Goal: Find specific page/section: Find specific page/section

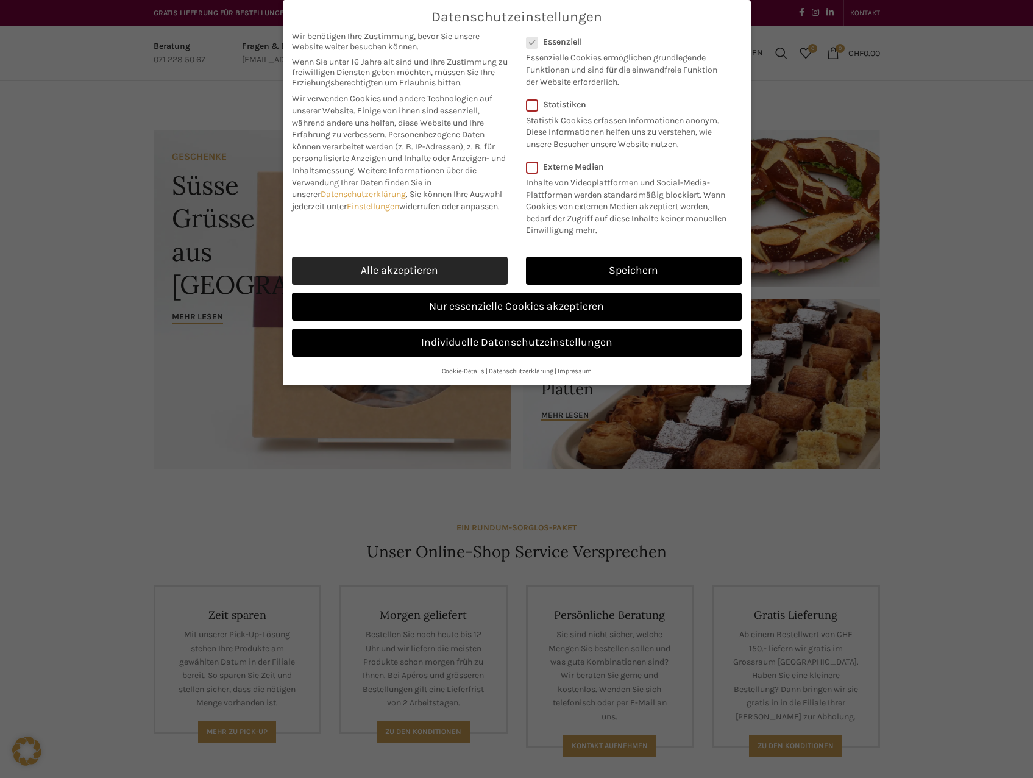
click at [420, 268] on link "Alle akzeptieren" at bounding box center [400, 271] width 216 height 28
checkbox input "true"
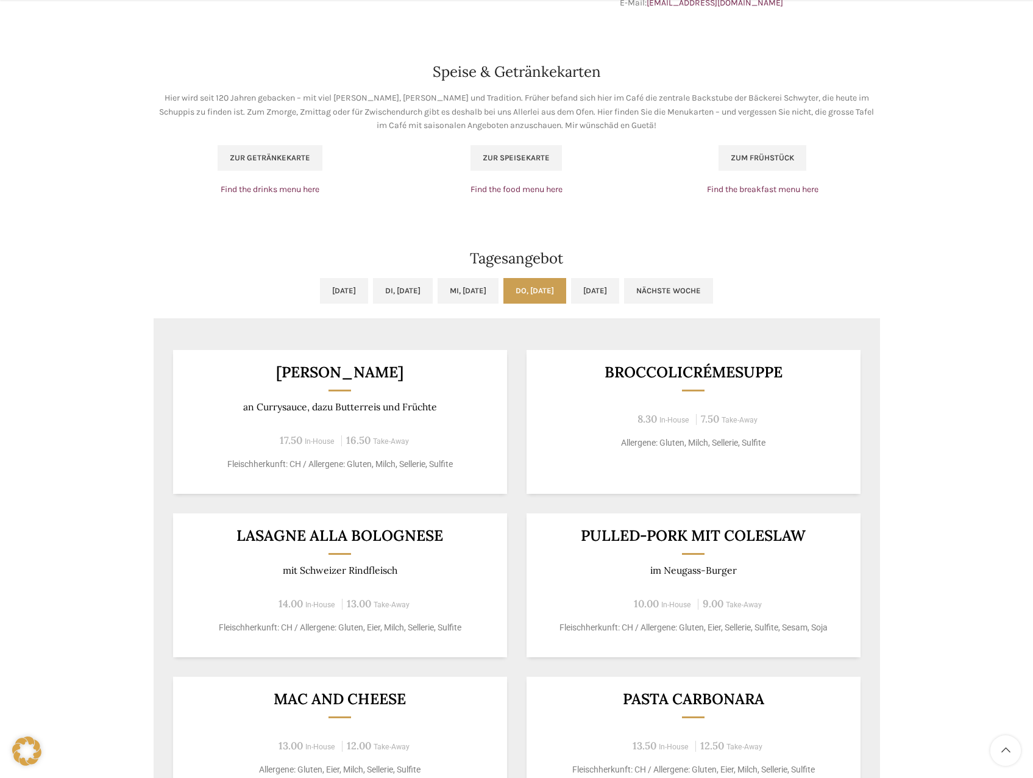
scroll to position [792, 0]
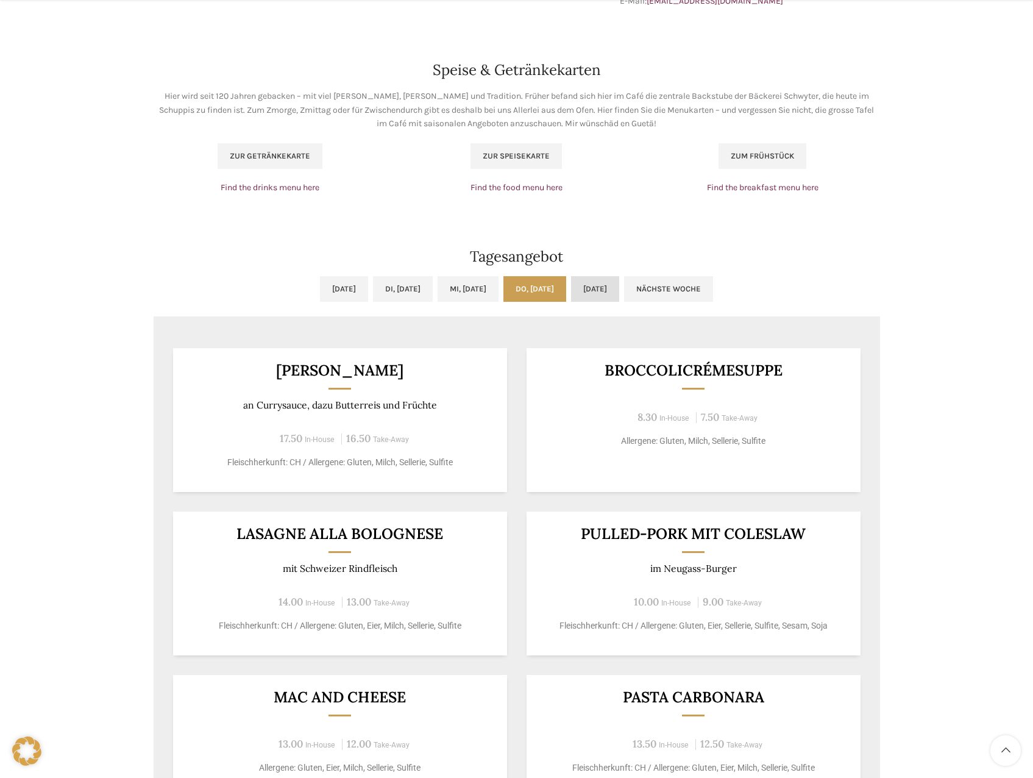
click at [619, 288] on link "[DATE]" at bounding box center [595, 289] width 48 height 26
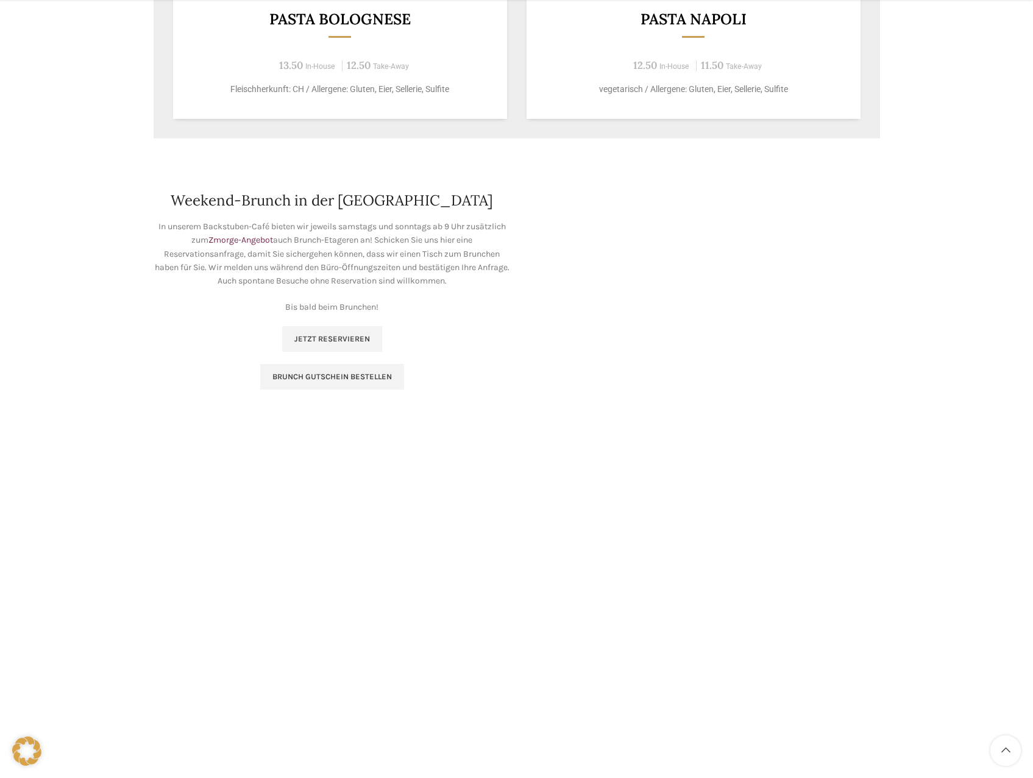
scroll to position [1646, 0]
